Goal: Transaction & Acquisition: Purchase product/service

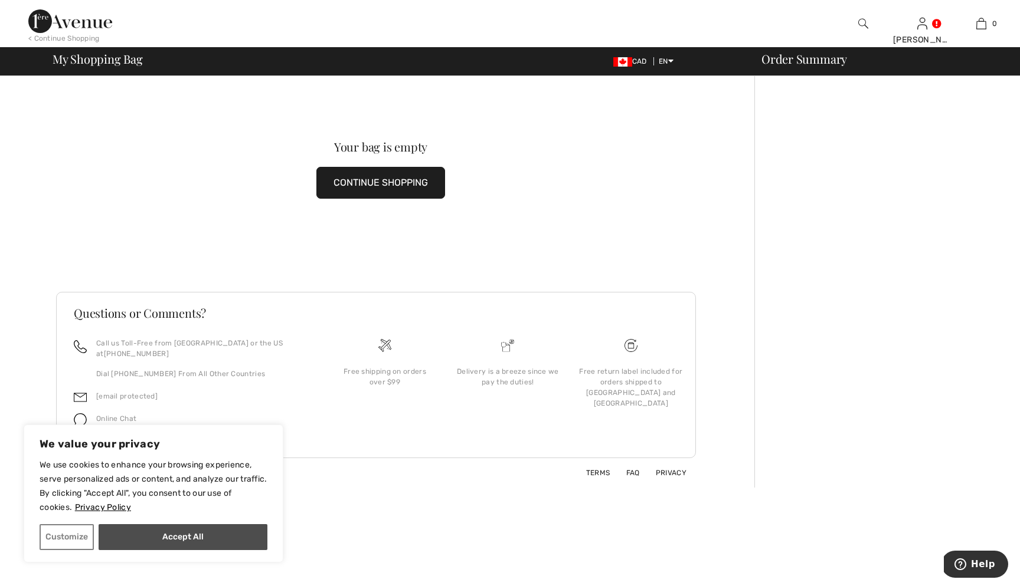
click at [179, 542] on button "Accept All" at bounding box center [183, 538] width 169 height 26
checkbox input "true"
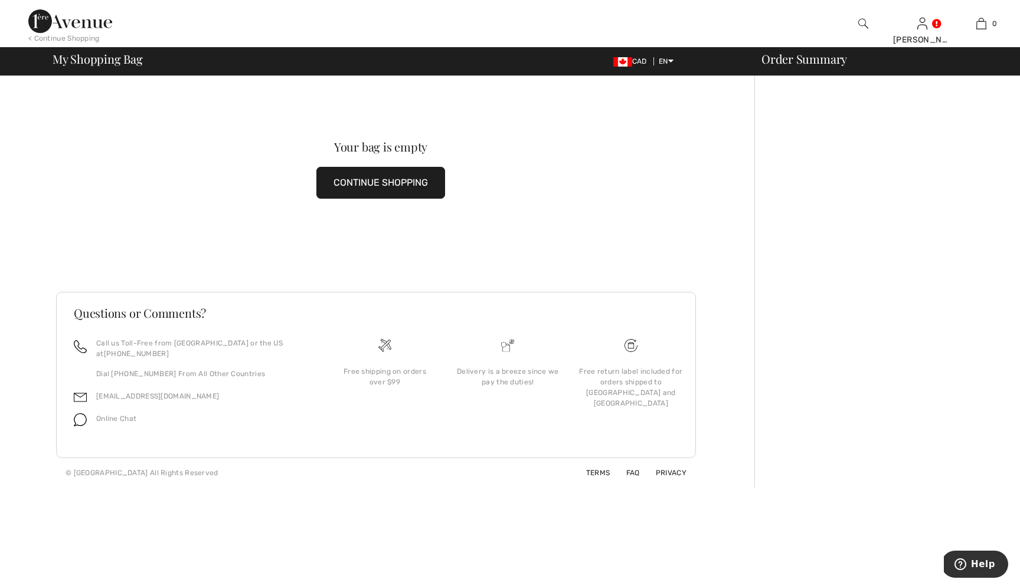
click at [396, 189] on button "CONTINUE SHOPPING" at bounding box center [380, 183] width 129 height 32
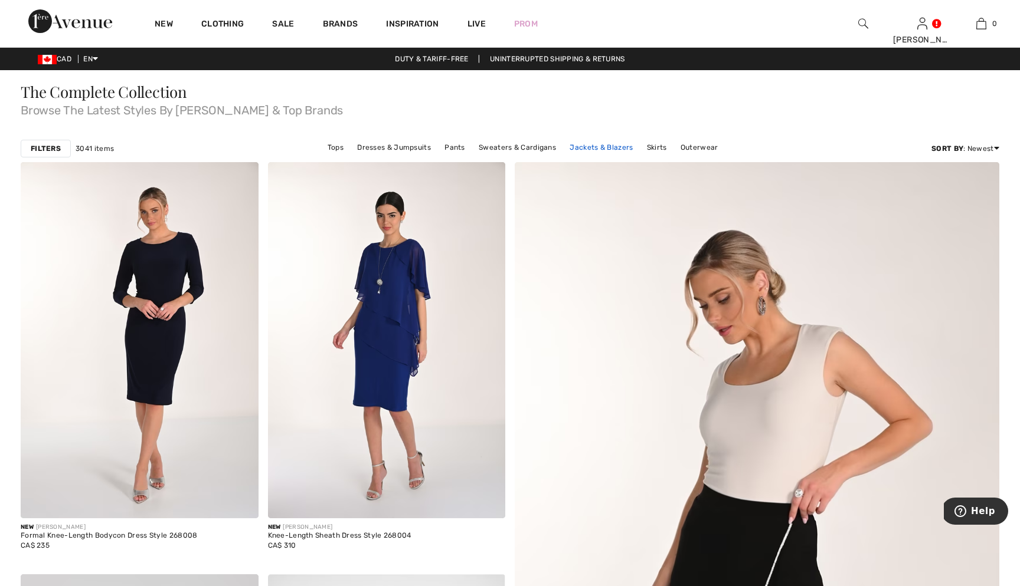
click at [613, 148] on link "Jackets & Blazers" at bounding box center [600, 147] width 75 height 15
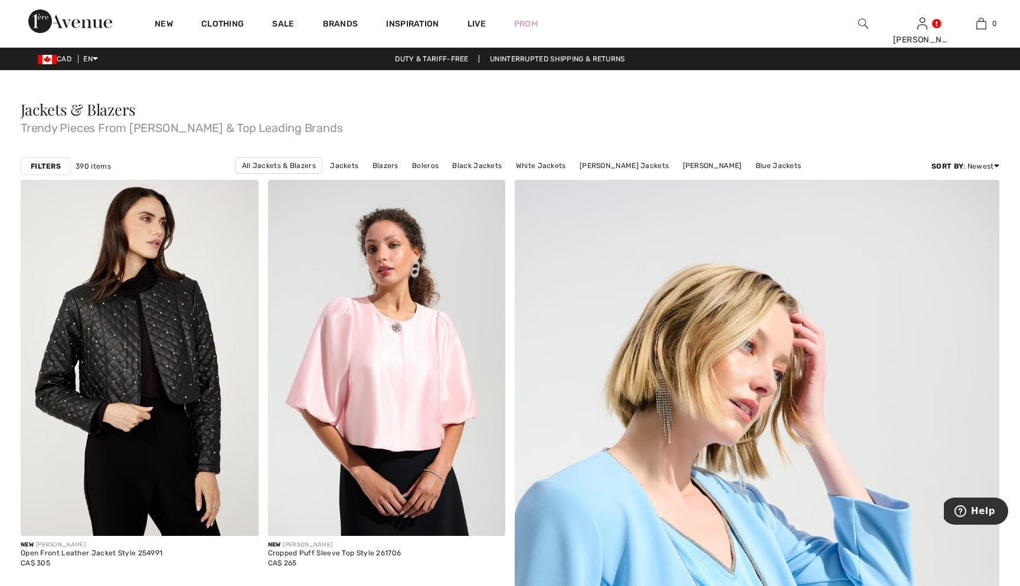
click at [51, 166] on strong "Filters" at bounding box center [46, 166] width 30 height 11
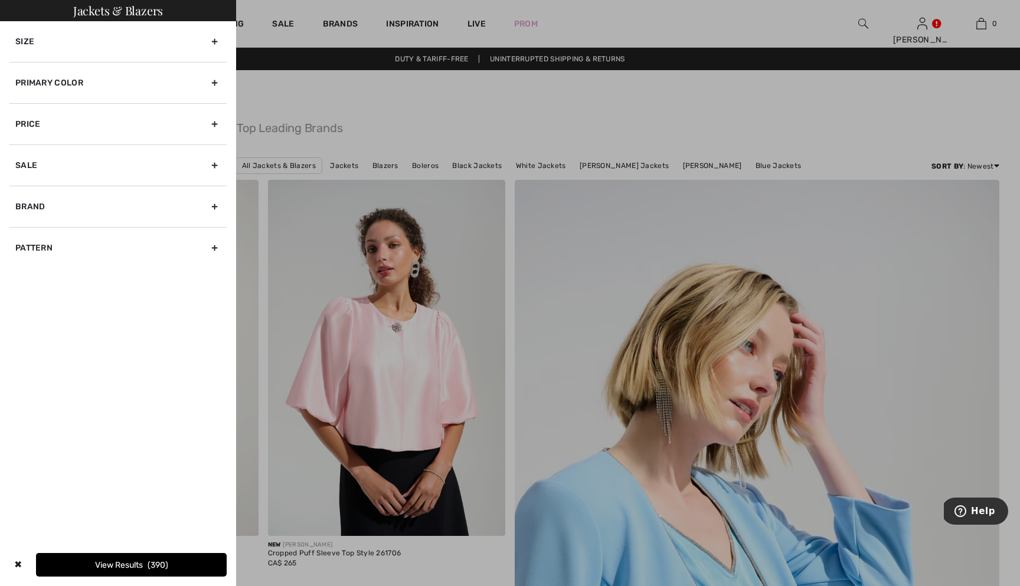
click at [109, 55] on div "Size" at bounding box center [117, 41] width 217 height 41
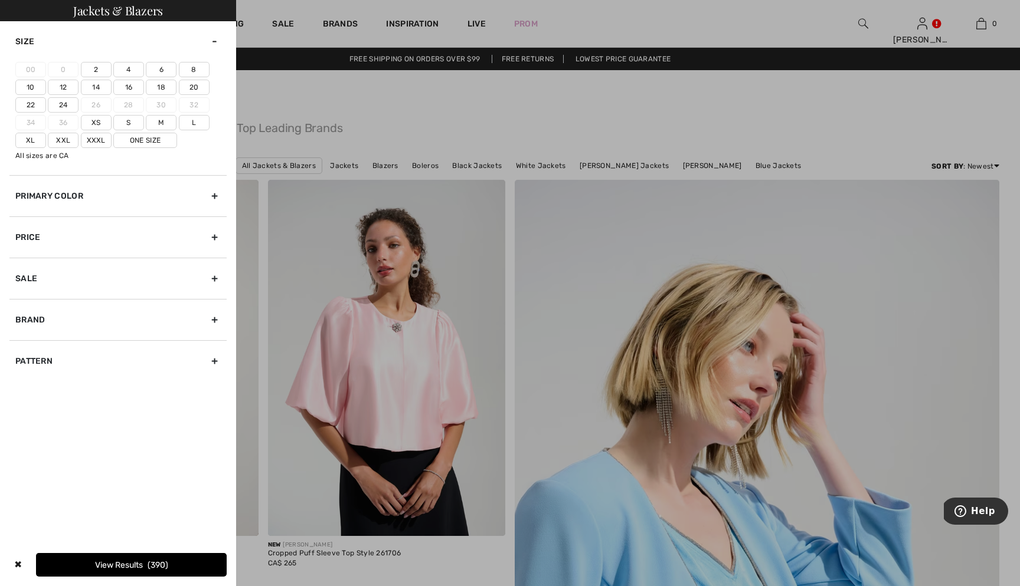
click at [153, 199] on div "Primary Color" at bounding box center [117, 195] width 217 height 41
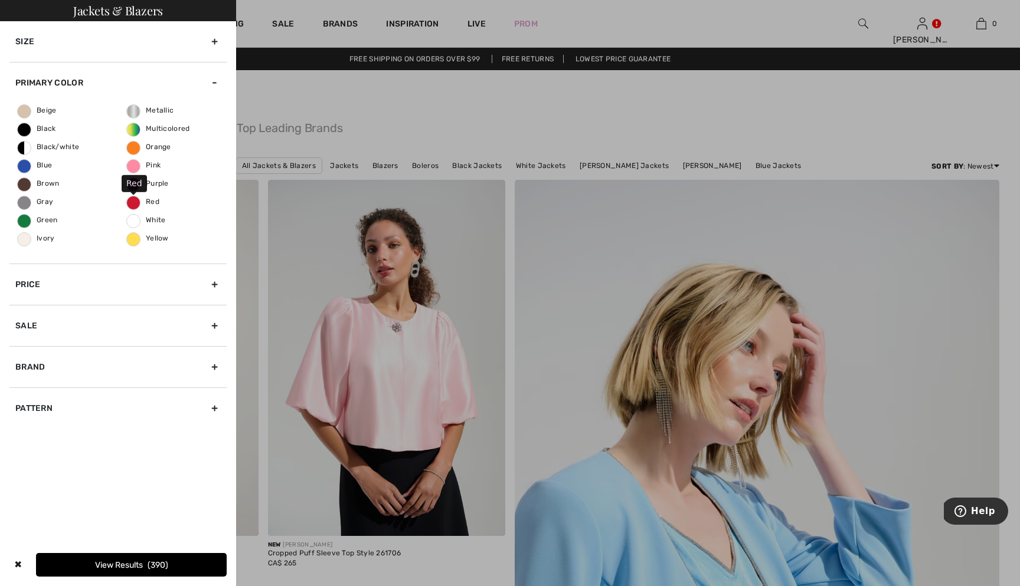
click at [139, 202] on span "Red" at bounding box center [143, 202] width 32 height 8
click at [0, 0] on input "Red" at bounding box center [0, 0] width 0 height 0
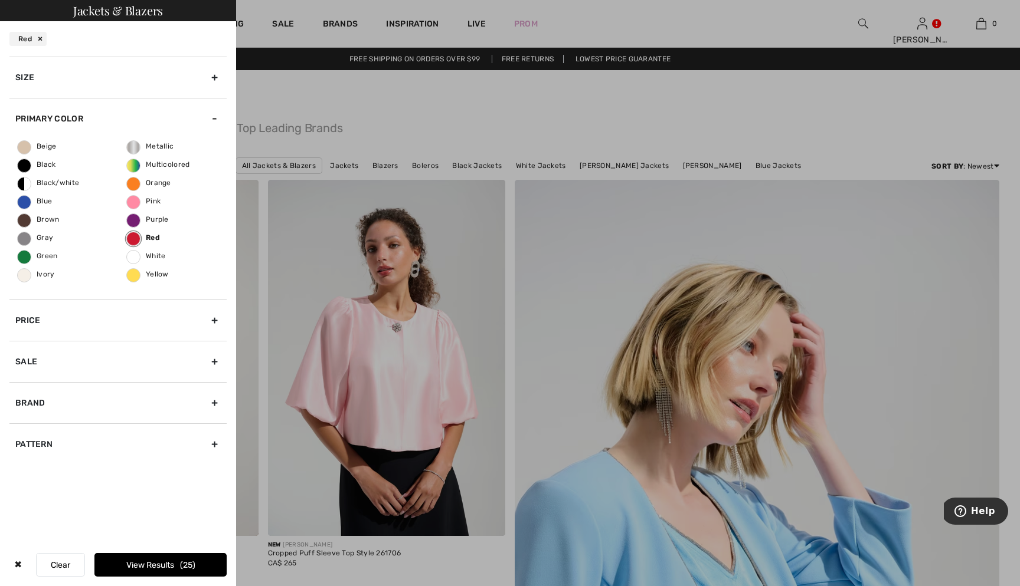
click at [118, 562] on button "View Results 25" at bounding box center [160, 565] width 132 height 24
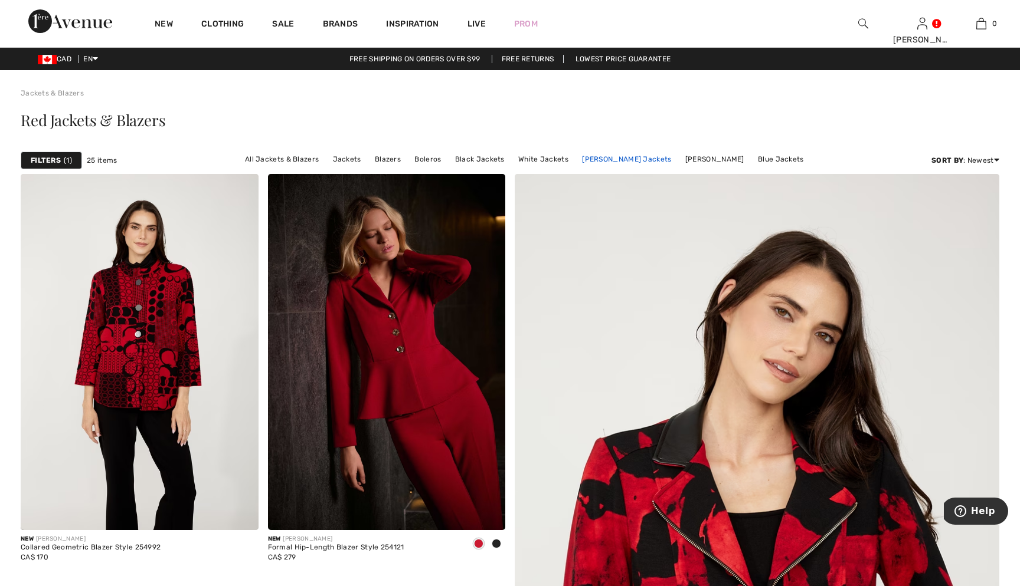
click at [612, 156] on link "Joseph Ribkoff Jackets" at bounding box center [626, 159] width 101 height 15
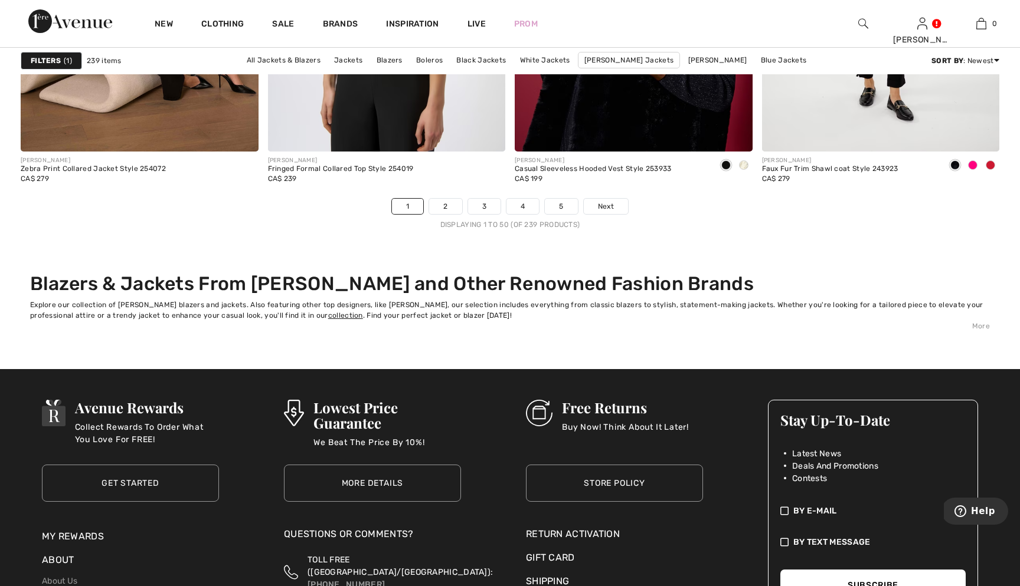
scroll to position [6117, 0]
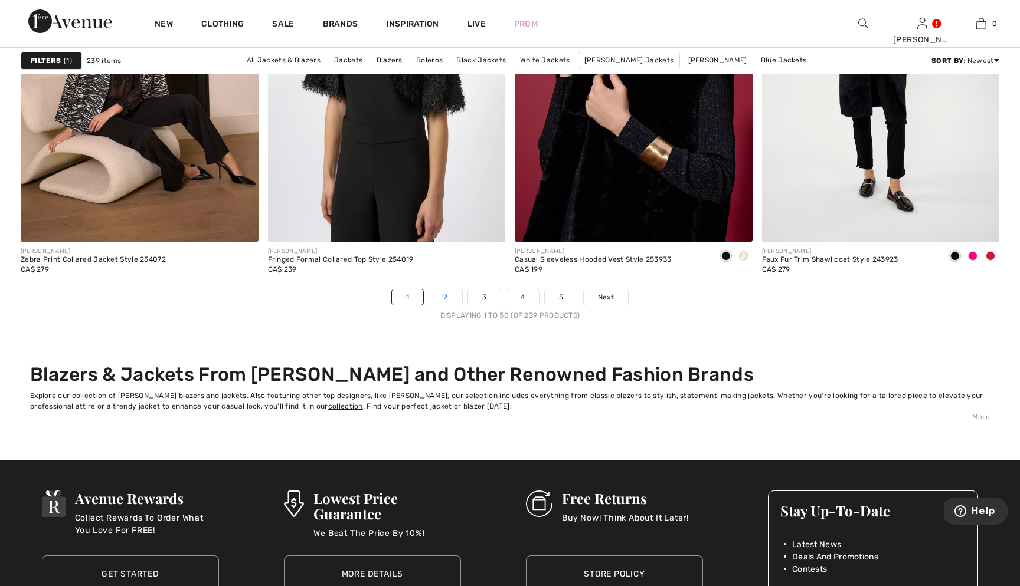
click at [448, 297] on link "2" at bounding box center [445, 297] width 32 height 15
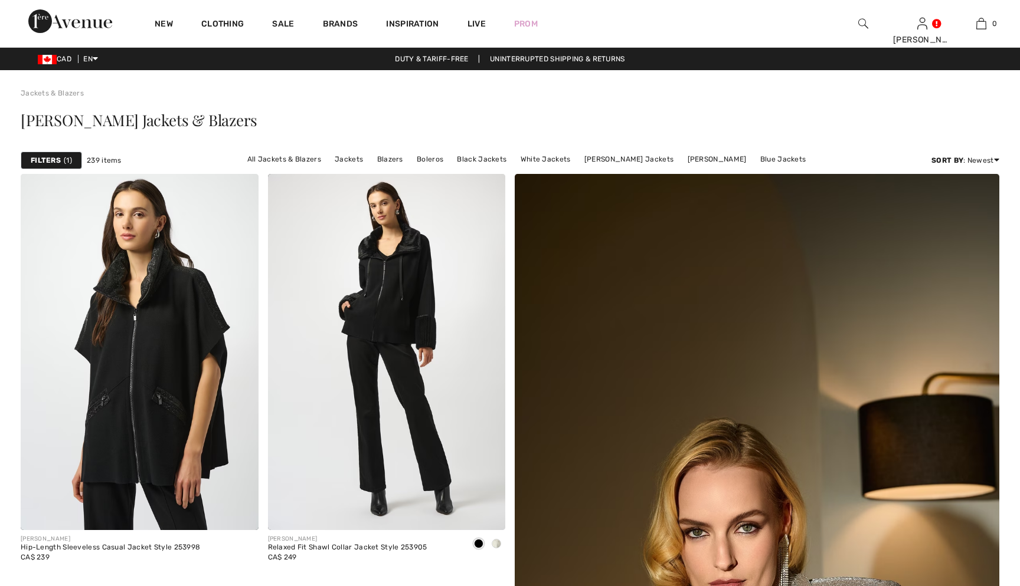
checkbox input "true"
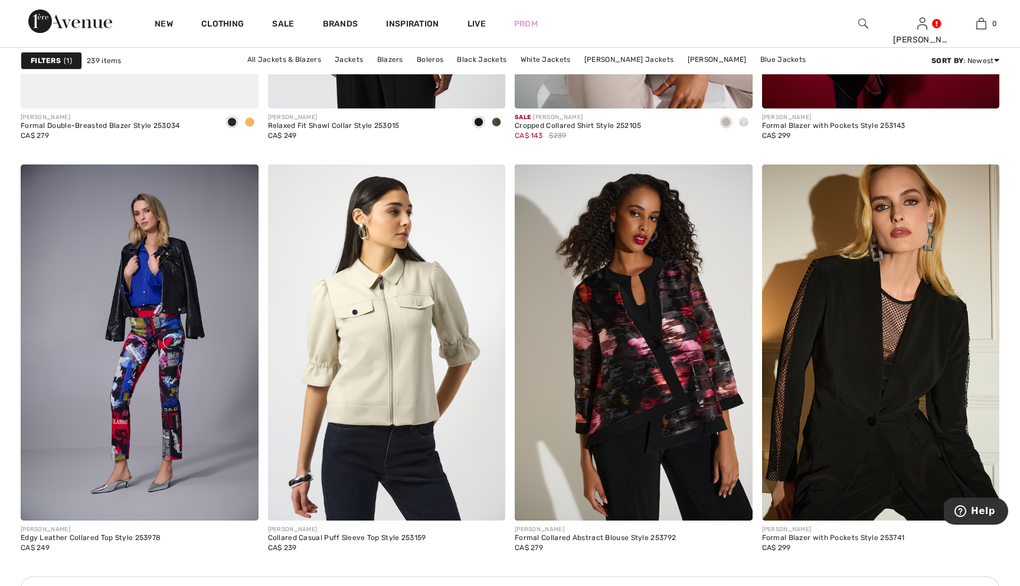
scroll to position [2755, 0]
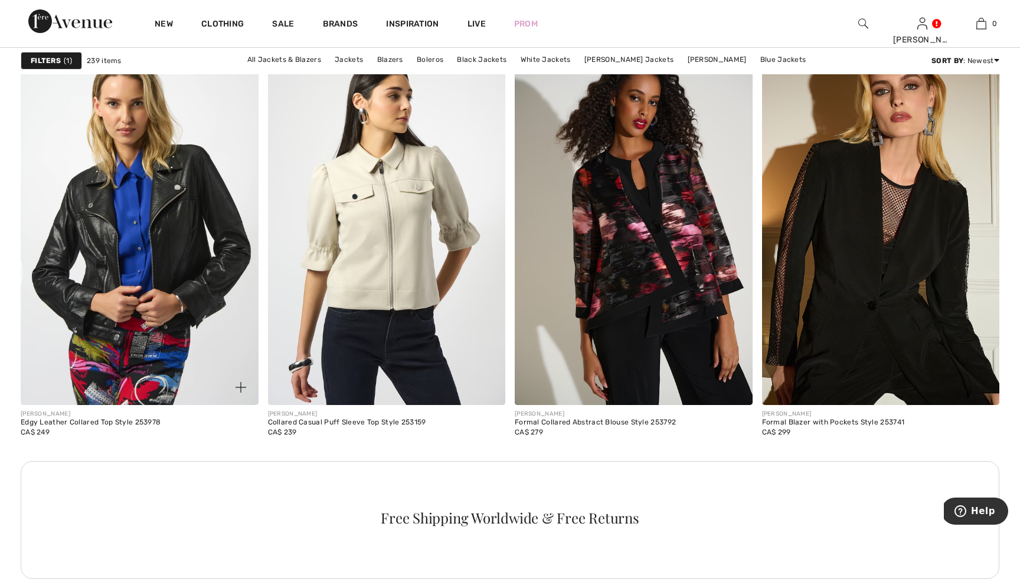
click at [172, 373] on img at bounding box center [140, 227] width 238 height 356
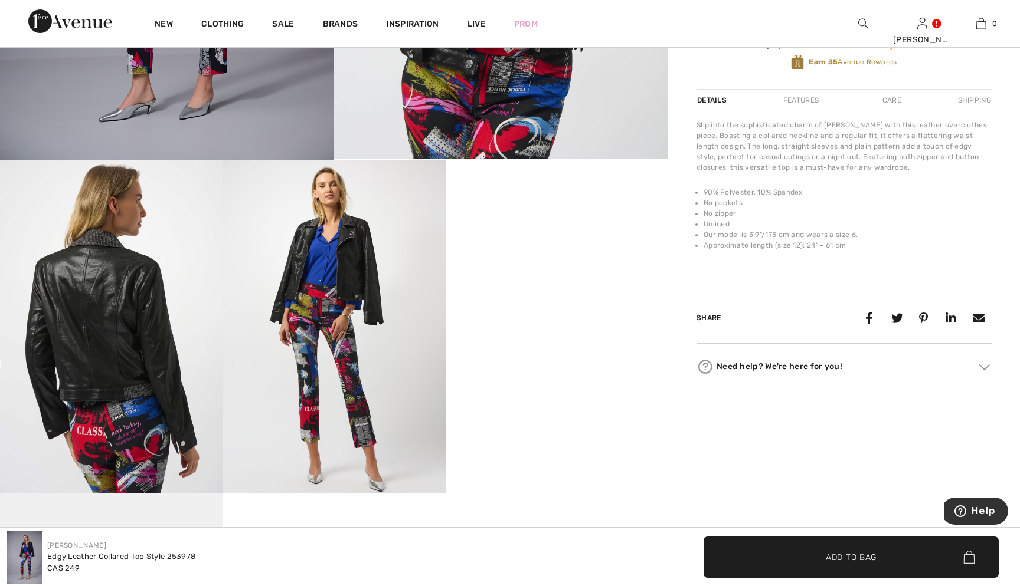
scroll to position [403, 0]
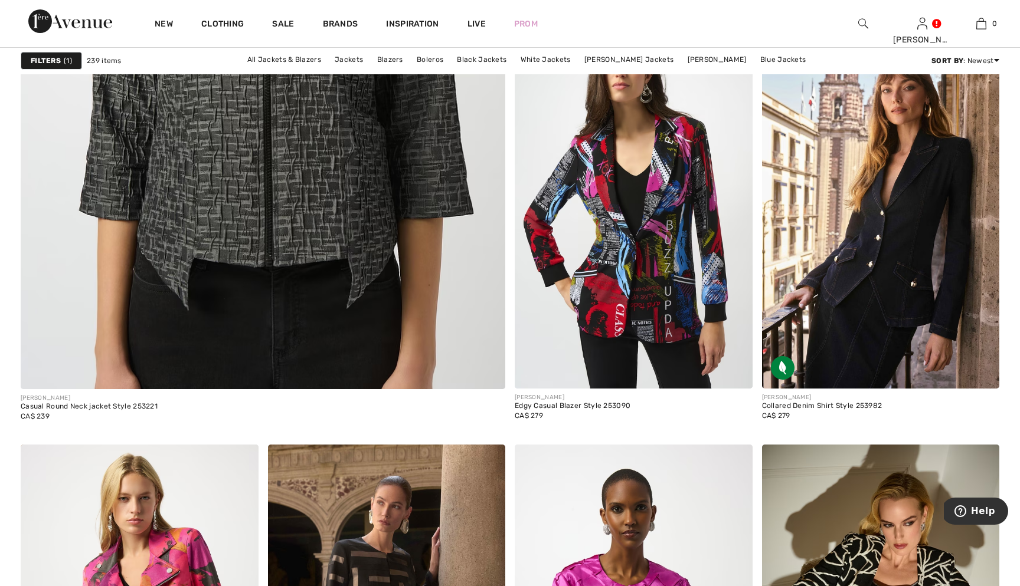
scroll to position [3713, 0]
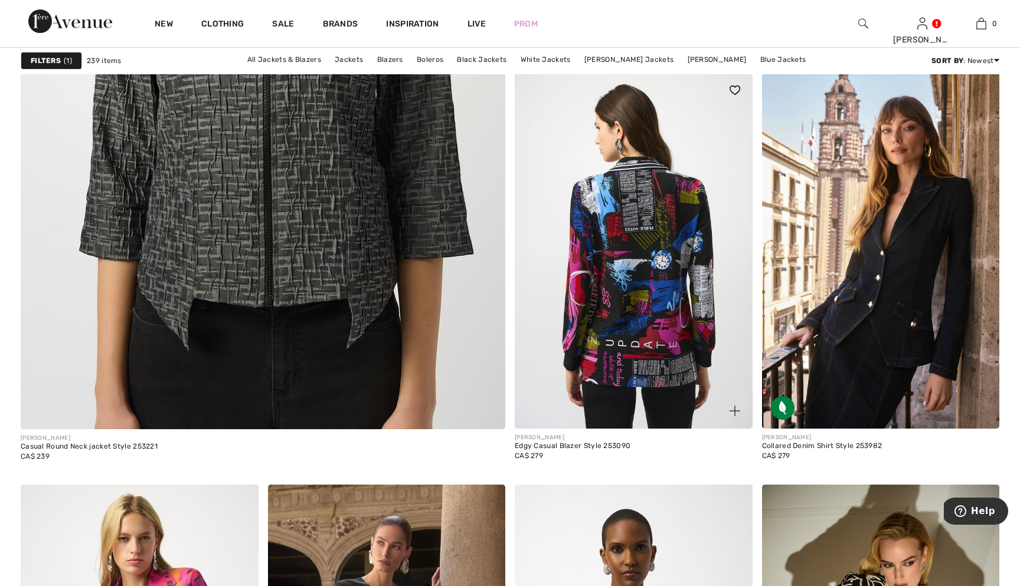
click at [645, 313] on img at bounding box center [633, 251] width 238 height 356
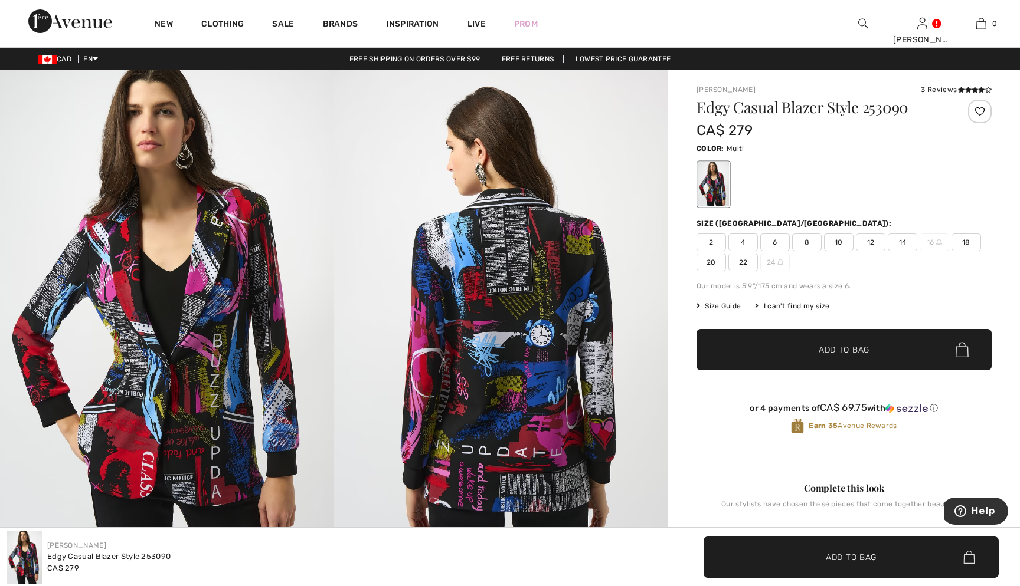
click at [965, 244] on span "18" at bounding box center [966, 243] width 30 height 18
click at [839, 349] on span "Add to Bag" at bounding box center [843, 350] width 51 height 12
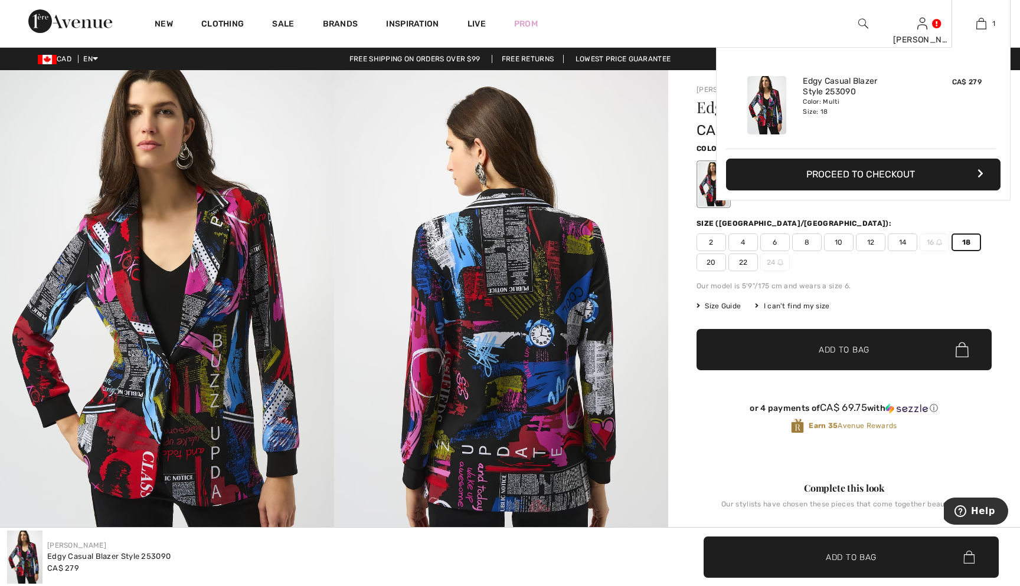
click at [893, 173] on button "Proceed to Checkout" at bounding box center [863, 175] width 274 height 32
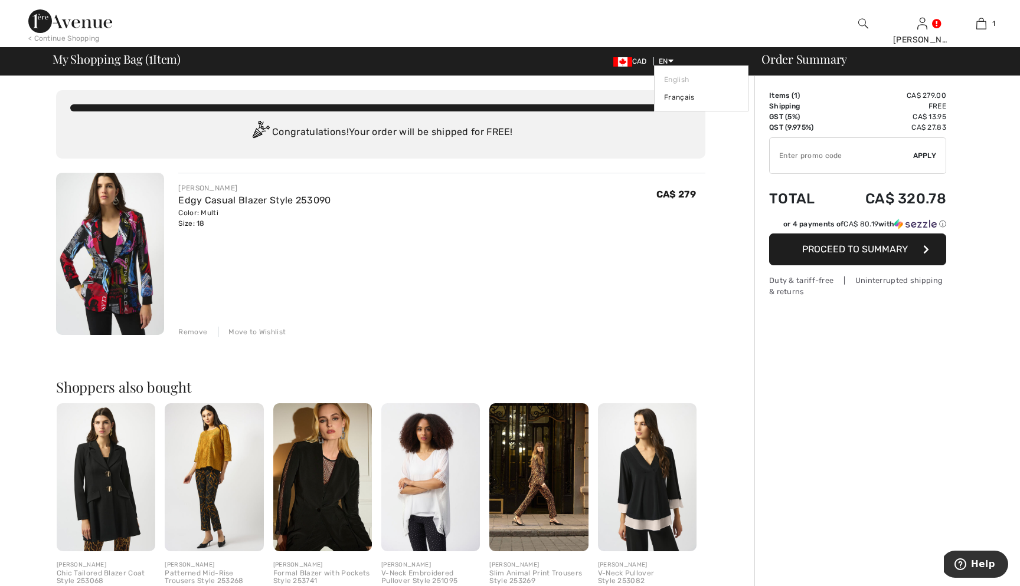
click at [672, 63] on icon at bounding box center [670, 61] width 5 height 8
click at [677, 99] on link "Français" at bounding box center [701, 98] width 74 height 18
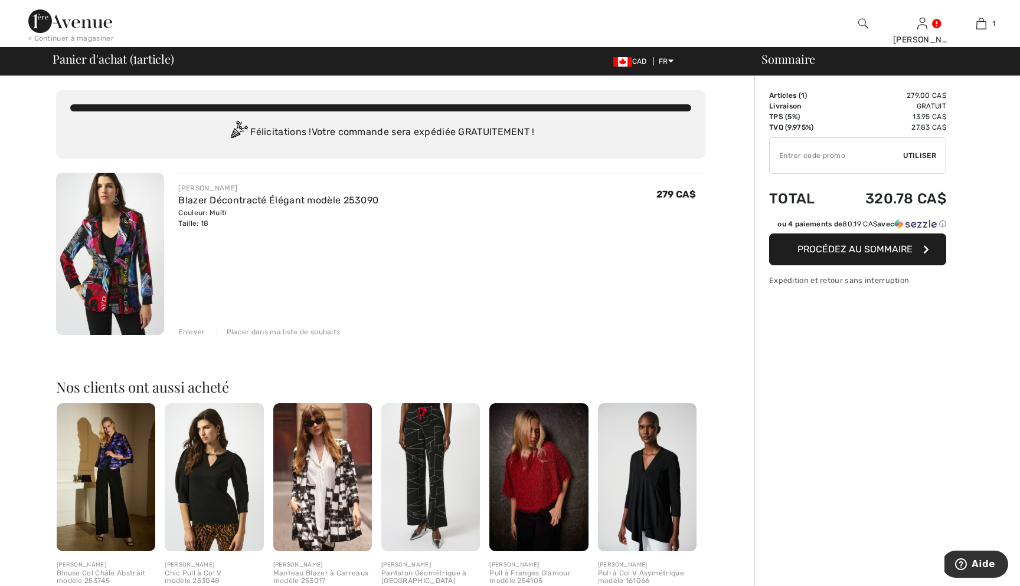
click at [853, 250] on span "Procédez au sommaire" at bounding box center [854, 249] width 115 height 11
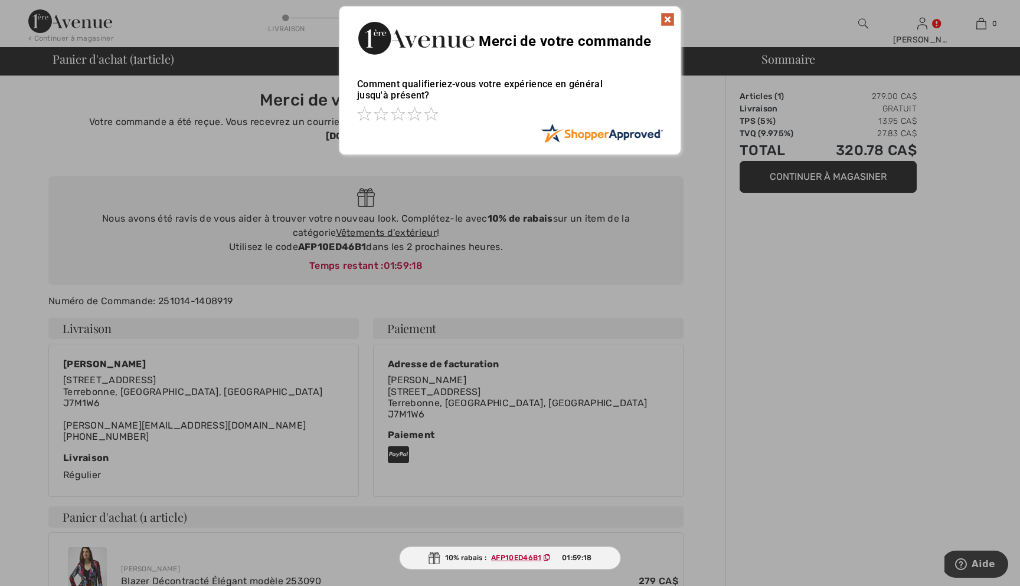
click at [668, 17] on img at bounding box center [667, 19] width 14 height 14
